Goal: Navigation & Orientation: Find specific page/section

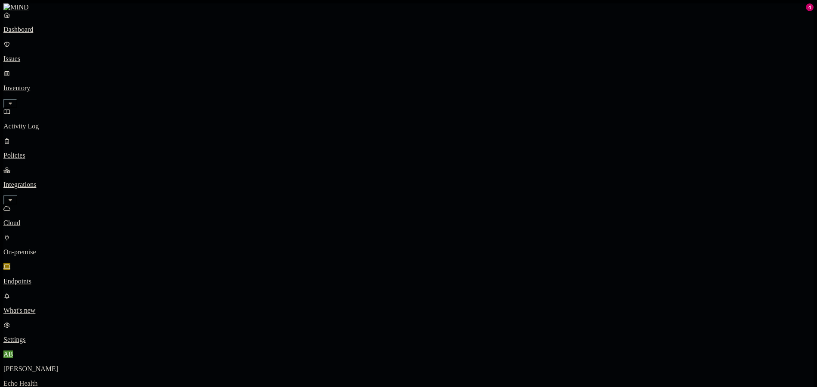
drag, startPoint x: 490, startPoint y: 259, endPoint x: 475, endPoint y: 261, distance: 14.8
click at [62, 219] on p "Cloud" at bounding box center [408, 223] width 810 height 8
click at [58, 248] on p "On-premise" at bounding box center [408, 252] width 810 height 8
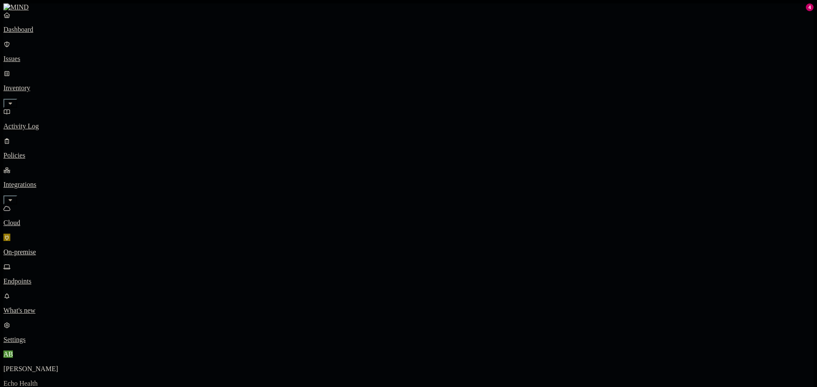
click at [58, 219] on p "Cloud" at bounding box center [408, 223] width 810 height 8
click at [56, 55] on p "Issues" at bounding box center [408, 59] width 810 height 8
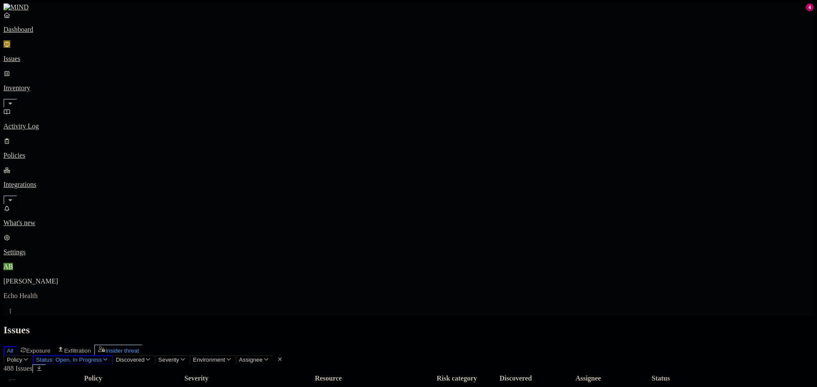
click at [142, 345] on button "Insider threat" at bounding box center [118, 350] width 48 height 11
